Goal: Navigation & Orientation: Go to known website

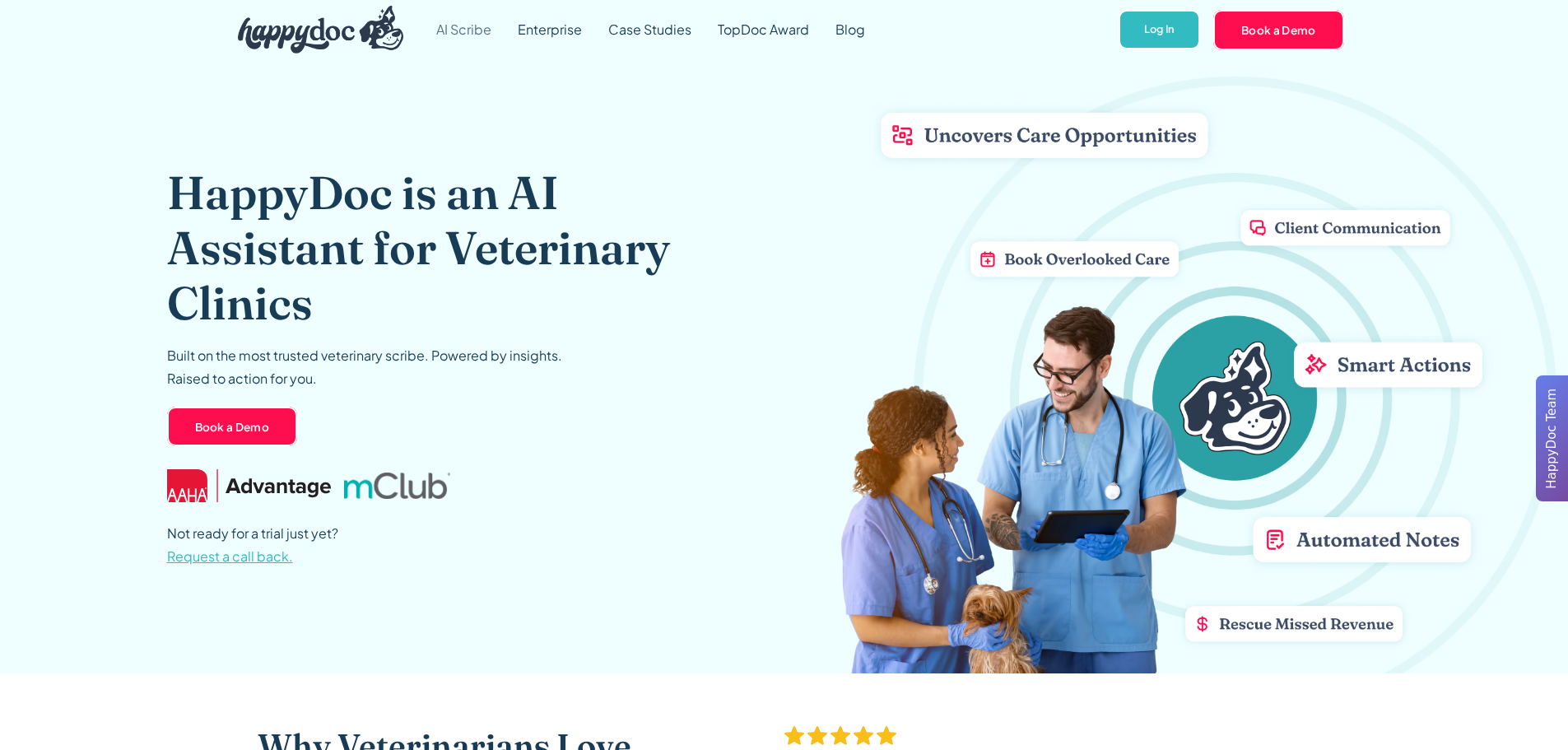
click at [474, 34] on link "AI Scribe" at bounding box center [463, 29] width 82 height 59
click at [1156, 30] on link "Log In" at bounding box center [1158, 30] width 82 height 40
